Goal: Task Accomplishment & Management: Manage account settings

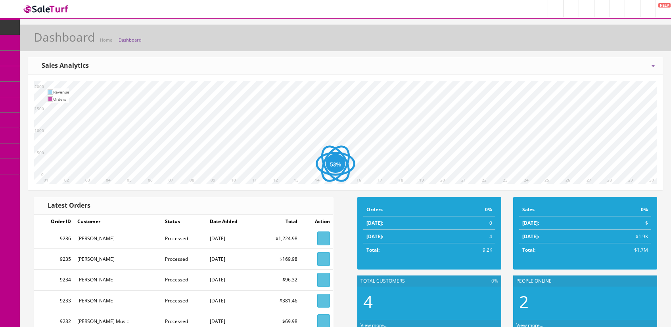
click at [44, 38] on link "Products" at bounding box center [61, 42] width 83 height 15
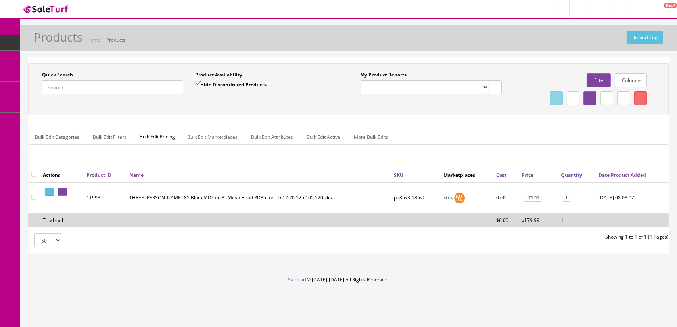
click at [104, 91] on input "Quick Search" at bounding box center [106, 88] width 128 height 14
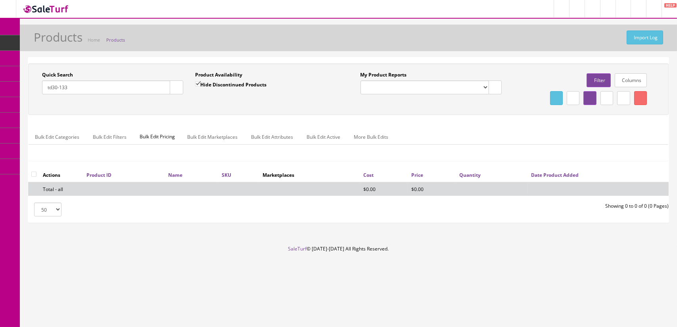
type input "td30-133"
click at [213, 83] on label "Hide Discontinued Products" at bounding box center [230, 85] width 71 height 8
click at [200, 83] on input "Hide Discontinued Products" at bounding box center [197, 83] width 5 height 5
checkbox input "false"
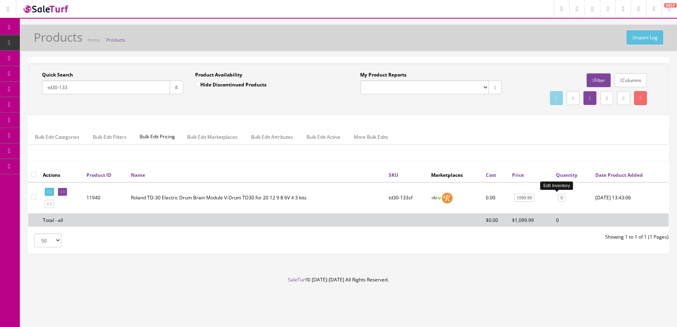
click at [558, 194] on link "0" at bounding box center [561, 198] width 7 height 8
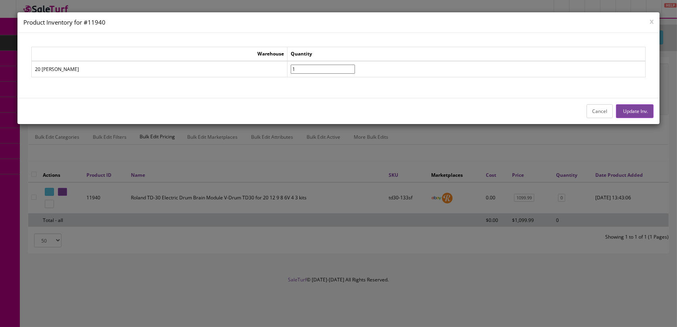
type input"] "1"
click at [300, 65] on input"] "1" at bounding box center [323, 69] width 64 height 9
click at [622, 112] on icon "button" at bounding box center [623, 111] width 2 height 5
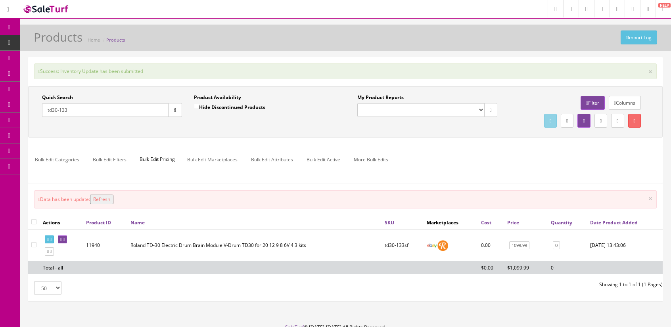
click at [107, 112] on input "td30-133" at bounding box center [105, 110] width 127 height 14
type input "td30-"
click at [240, 107] on label "Hide Discontinued Products" at bounding box center [229, 107] width 71 height 8
click at [199, 107] on input "Hide Discontinued Products" at bounding box center [196, 106] width 5 height 5
checkbox input "true"
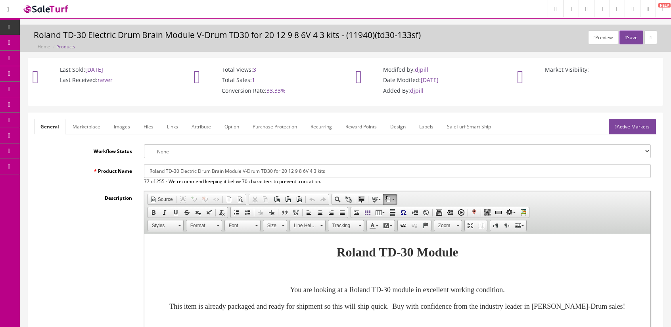
click at [643, 121] on link "Active Markets" at bounding box center [632, 126] width 47 height 15
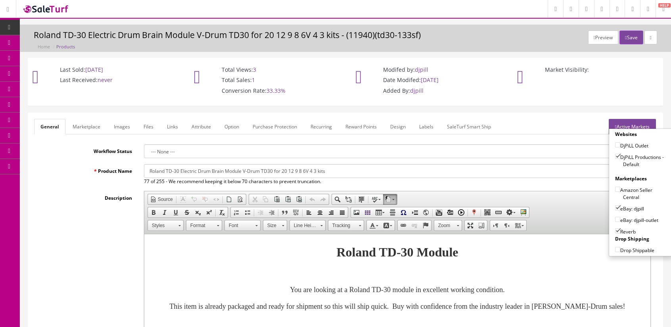
click at [96, 225] on div "Description Rich Text Editor, input-description1 Editor toolbars Document Sourc…" at bounding box center [345, 297] width 623 height 213
click at [88, 125] on link "Marketplace" at bounding box center [86, 126] width 40 height 15
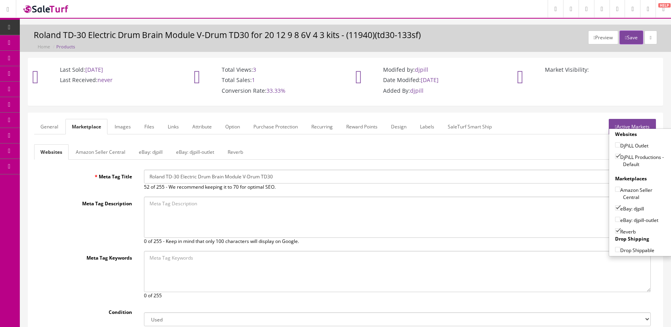
click at [45, 129] on link "General" at bounding box center [49, 126] width 31 height 15
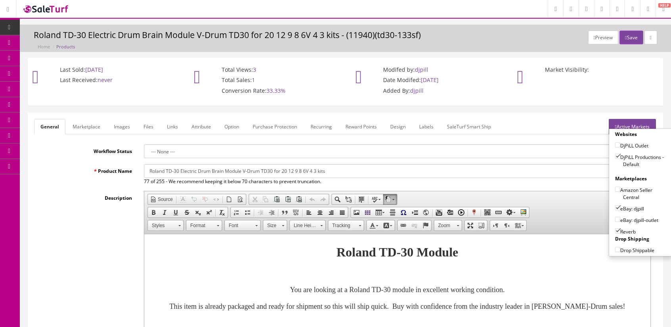
click at [93, 221] on div "Description Rich Text Editor, input-description1 Editor toolbars Document Sourc…" at bounding box center [345, 297] width 623 height 213
click at [622, 206] on label "eBay: djpill" at bounding box center [629, 209] width 29 height 8
click at [621, 206] on input"] "eBay: djpill" at bounding box center [617, 208] width 5 height 5
checkbox input"] "false"
click at [634, 37] on button "Save" at bounding box center [631, 38] width 23 height 14
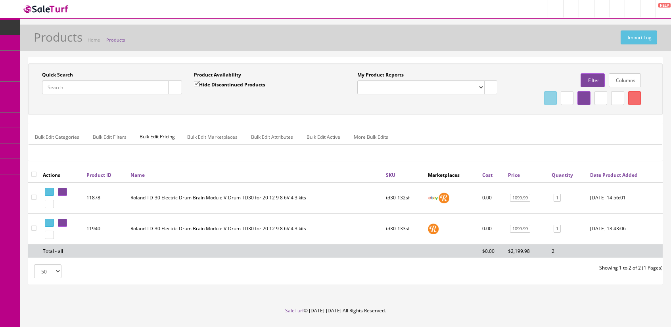
click at [124, 85] on input "Quick Search" at bounding box center [105, 88] width 127 height 14
click at [67, 221] on link at bounding box center [62, 223] width 9 height 8
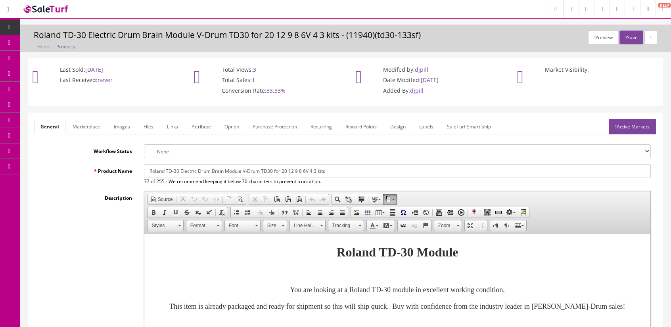
click at [617, 131] on link "Active Markets" at bounding box center [632, 126] width 47 height 15
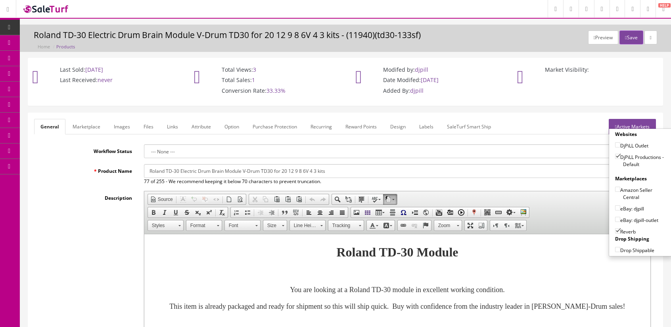
click at [633, 208] on label "eBay: djpill" at bounding box center [629, 209] width 29 height 8
click at [621, 208] on input"] "eBay: djpill" at bounding box center [617, 208] width 5 height 5
checkbox input"] "true"
click at [633, 38] on button "Save" at bounding box center [631, 38] width 23 height 14
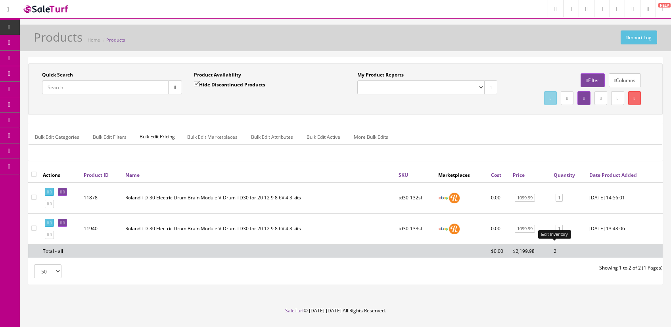
click at [556, 233] on link "1" at bounding box center [559, 229] width 7 height 8
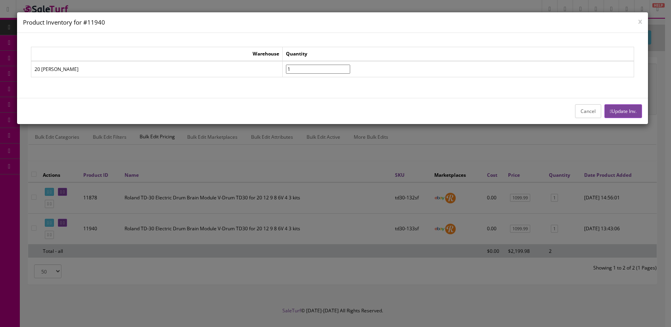
click at [590, 116] on button "Cancel" at bounding box center [588, 111] width 26 height 14
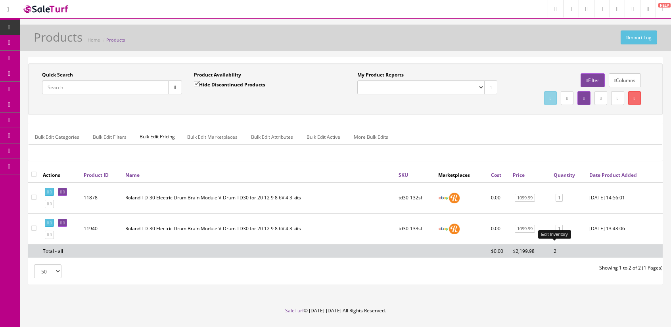
click at [556, 233] on link "1" at bounding box center [559, 229] width 7 height 8
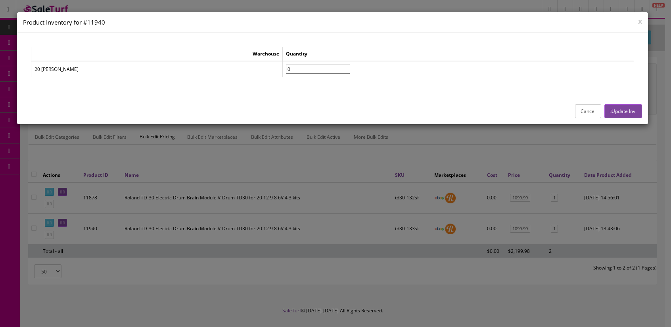
type input"] "0"
click at [293, 71] on input"] "0" at bounding box center [318, 69] width 64 height 9
click at [613, 112] on button "Update Inv." at bounding box center [624, 111] width 38 height 14
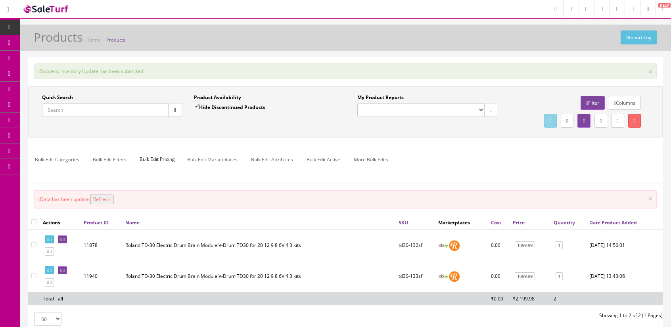
click at [33, 279] on input"] "checkbox" at bounding box center [33, 275] width 5 height 5
checkbox input"] "true"
click at [636, 118] on link at bounding box center [635, 121] width 13 height 14
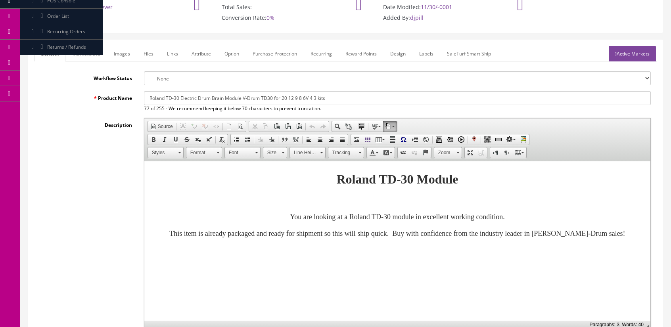
scroll to position [40, 0]
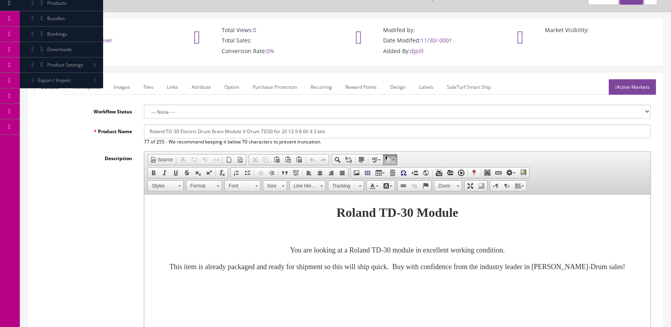
click at [636, 87] on link "Active Markets" at bounding box center [632, 86] width 47 height 15
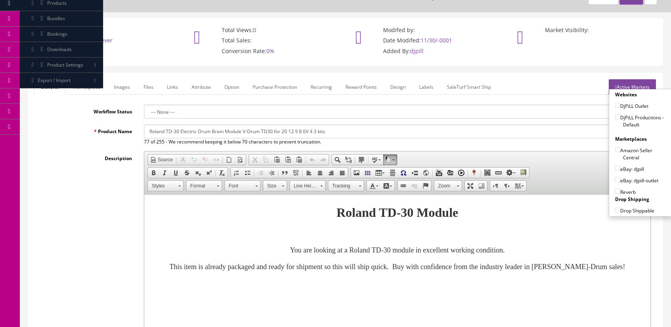
click at [628, 170] on label "eBay: djpill" at bounding box center [629, 169] width 29 height 8
click at [621, 170] on input"] "eBay: djpill" at bounding box center [617, 168] width 5 height 5
checkbox input"] "true"
click at [626, 190] on label "Reverb" at bounding box center [625, 192] width 21 height 8
click at [621, 190] on input"] "Reverb" at bounding box center [617, 191] width 5 height 5
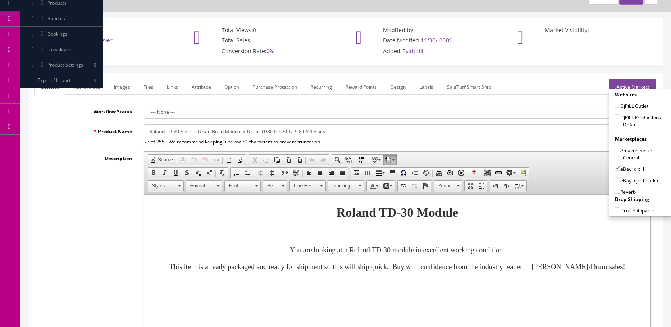
checkbox input"] "true"
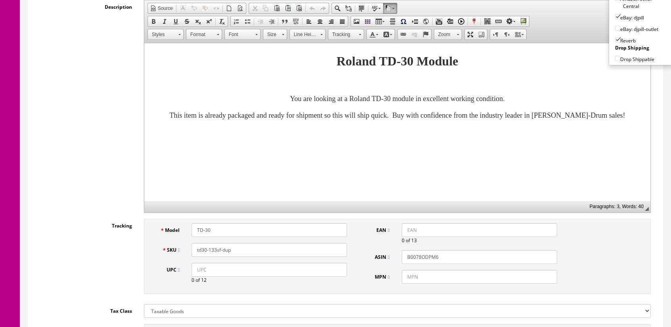
scroll to position [278, 0]
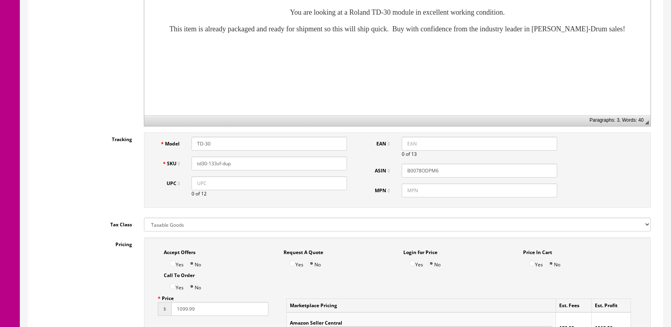
drag, startPoint x: 222, startPoint y: 163, endPoint x: 317, endPoint y: 160, distance: 95.7
click at [317, 160] on input "td30-133sf-dup" at bounding box center [270, 164] width 156 height 14
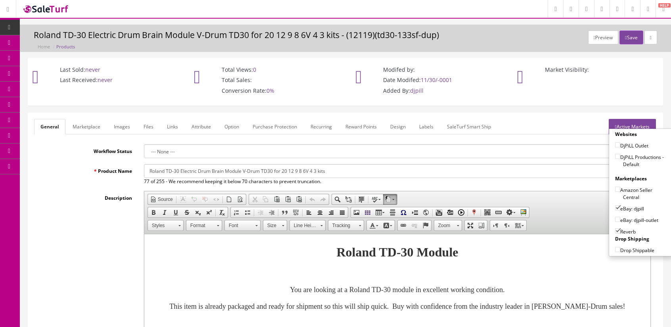
type input "td30-133sf"
click at [630, 157] on label "DjPiLL Productions - Default" at bounding box center [640, 160] width 51 height 15
click at [621, 157] on input"] "DjPiLL Productions - Default" at bounding box center [617, 156] width 5 height 5
checkbox input"] "true"
click at [78, 221] on div "Description Rich Text Editor, input-description1 Editor toolbars Document Sourc…" at bounding box center [345, 297] width 623 height 213
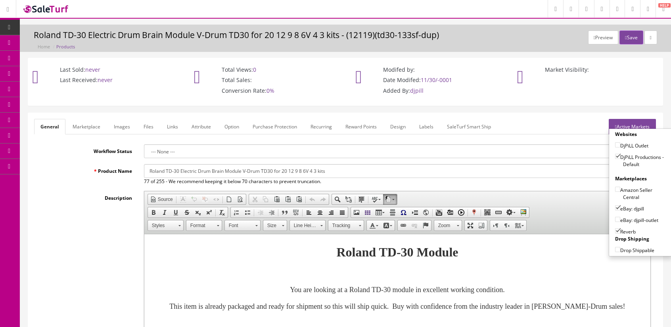
click at [640, 82] on div "Market Visibility:" at bounding box center [588, 71] width 150 height 27
click at [68, 212] on div "Description Rich Text Editor, input-description1 Editor toolbars Document Sourc…" at bounding box center [345, 297] width 623 height 213
click at [87, 244] on div "Description Rich Text Editor, input-description1 Editor toolbars Document Sourc…" at bounding box center [345, 297] width 623 height 213
click at [625, 40] on button "Save" at bounding box center [631, 38] width 23 height 14
